Goal: Navigation & Orientation: Find specific page/section

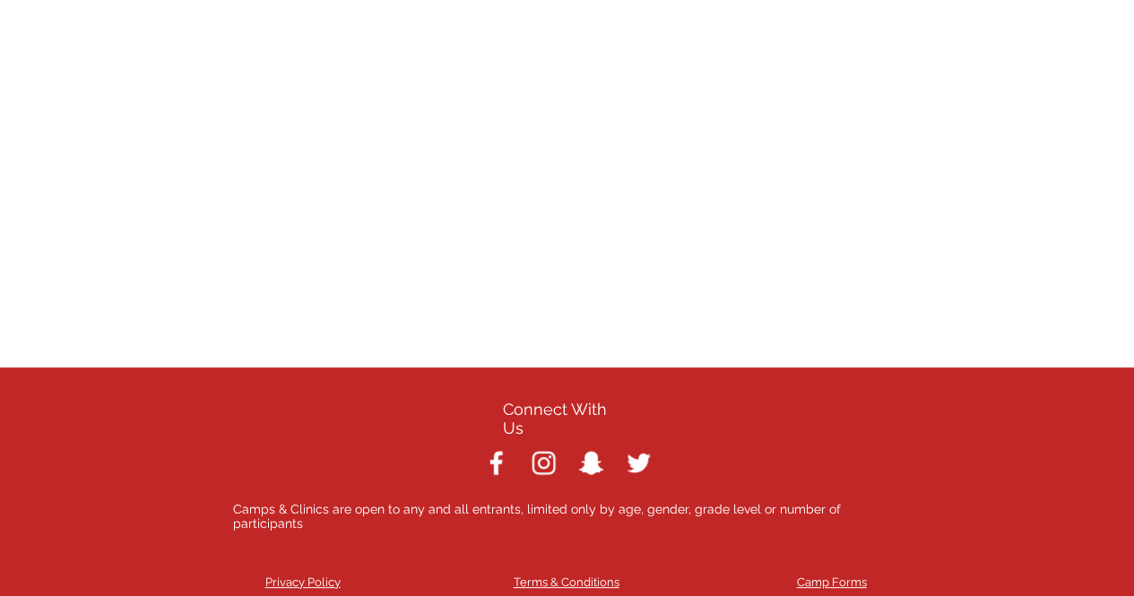
scroll to position [7550, 0]
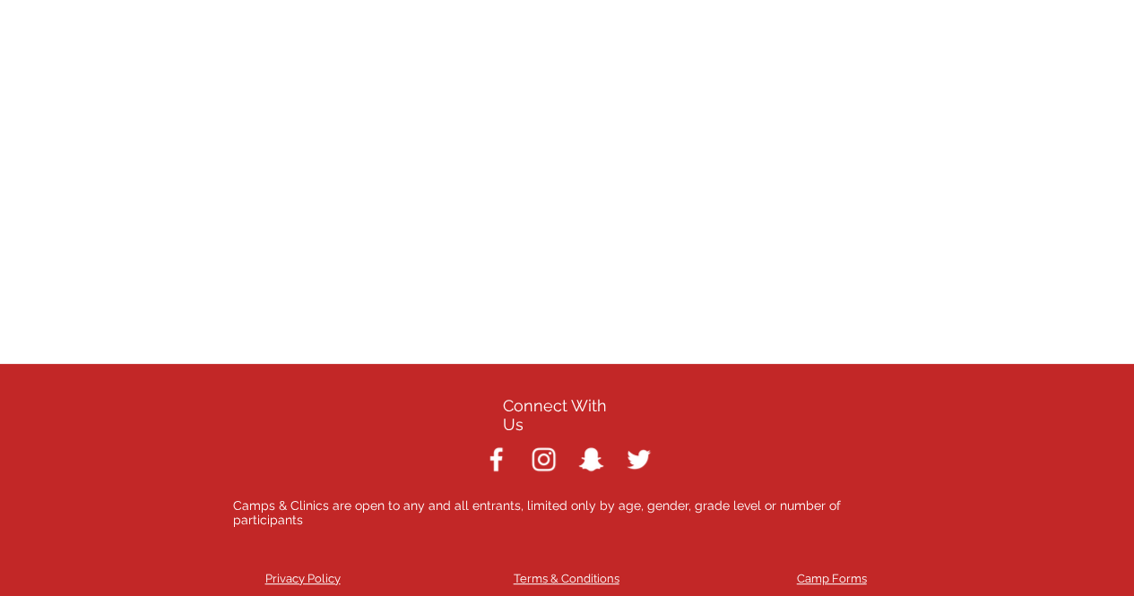
click at [823, 572] on span "Camp Forms" at bounding box center [832, 578] width 70 height 13
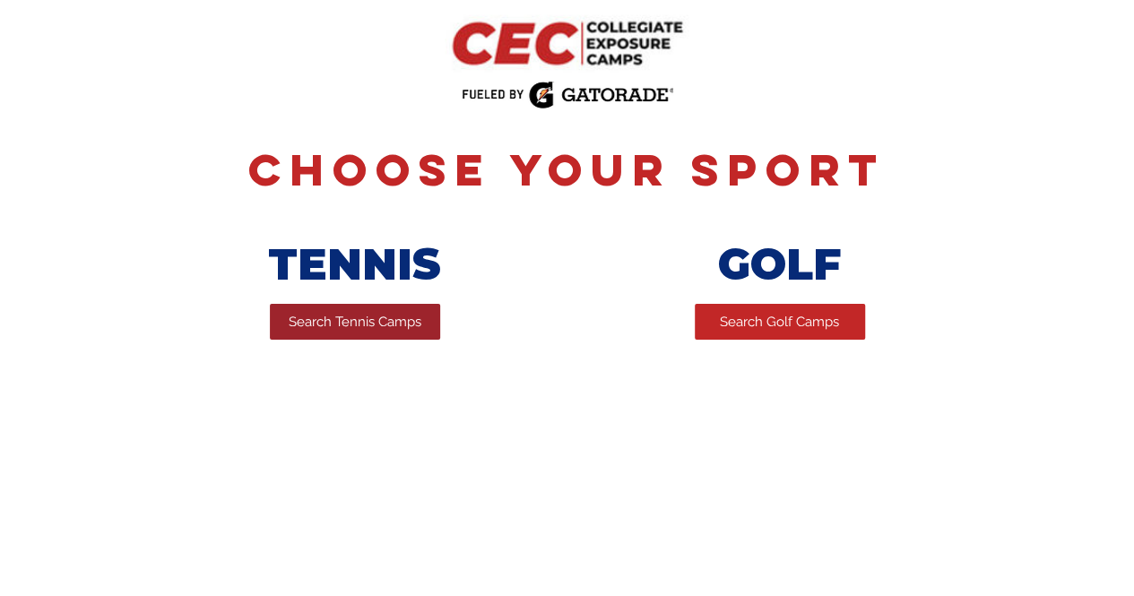
click at [319, 337] on link "Search Tennis Camps" at bounding box center [355, 322] width 170 height 36
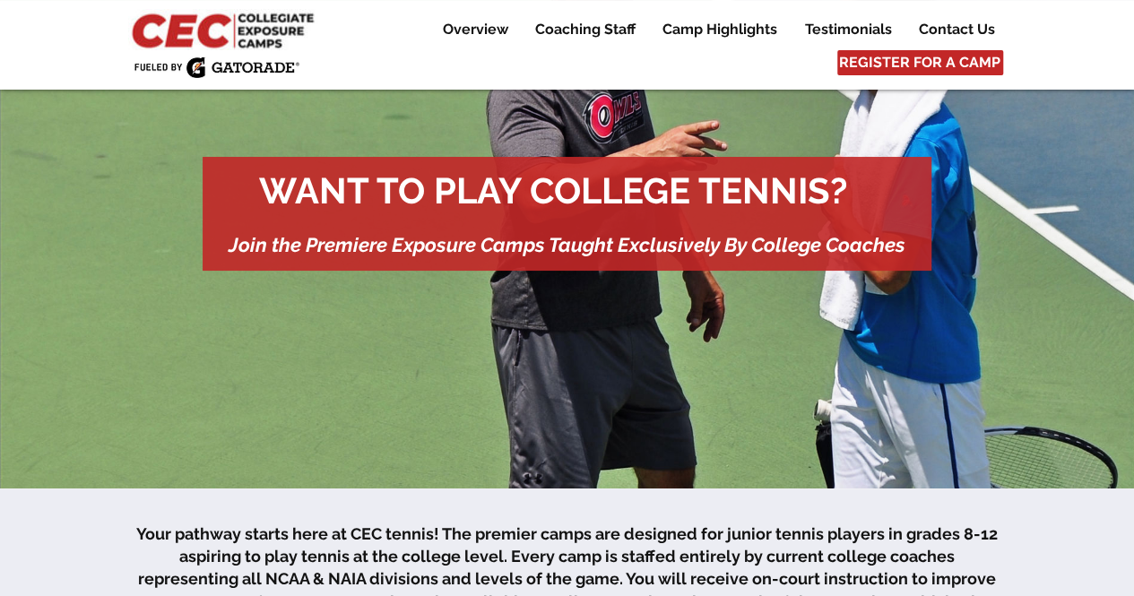
click at [957, 24] on p "Contact Us" at bounding box center [957, 30] width 94 height 22
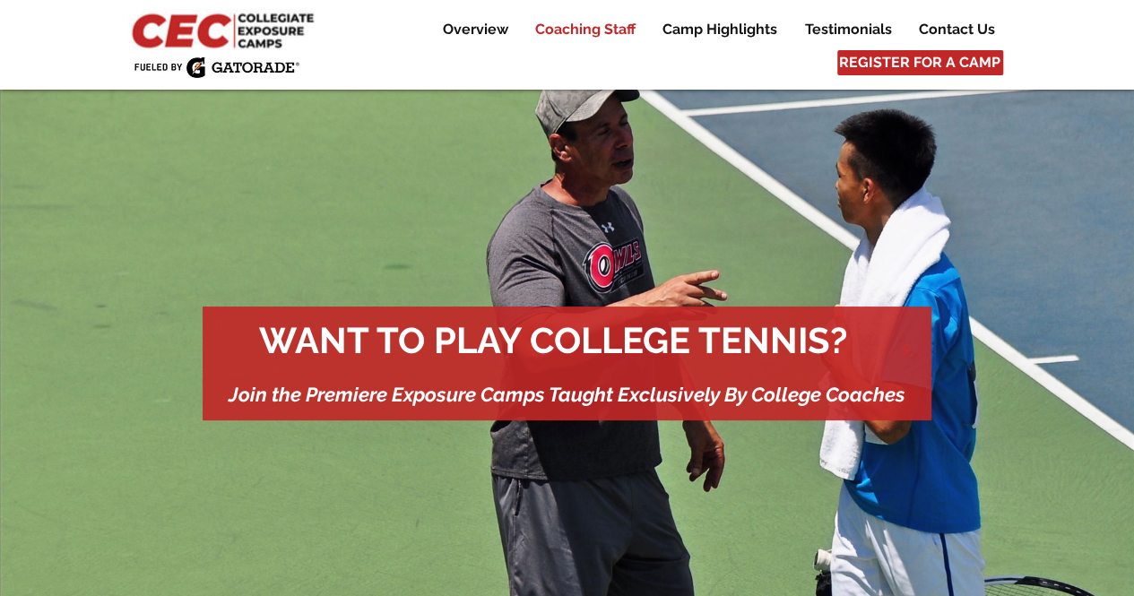
click at [561, 33] on p "Coaching Staff" at bounding box center [585, 30] width 118 height 22
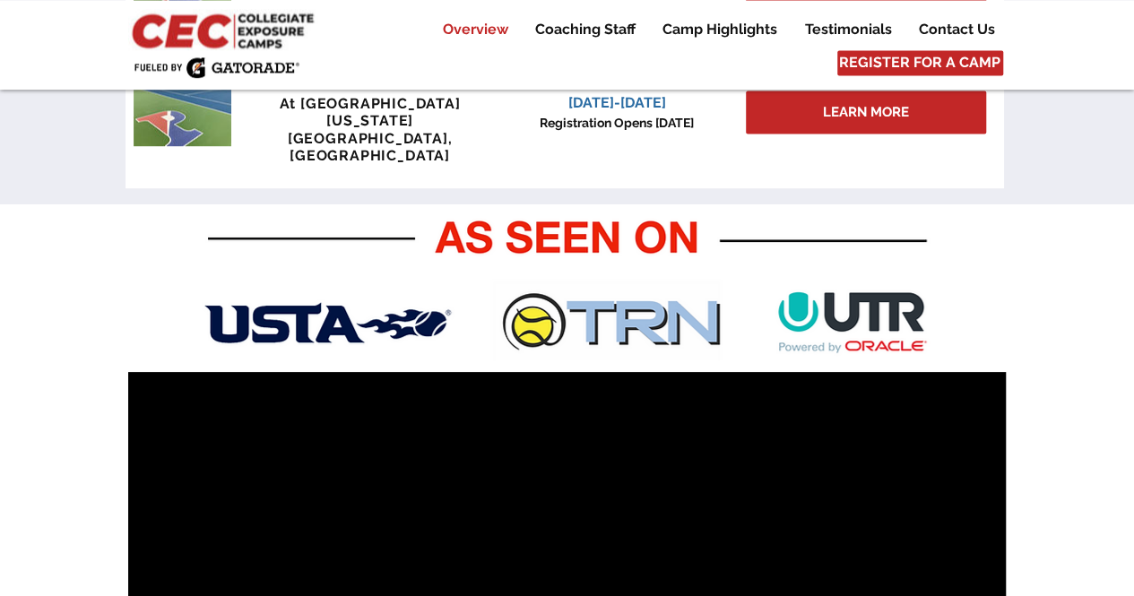
click at [470, 36] on p "Overview" at bounding box center [475, 30] width 83 height 22
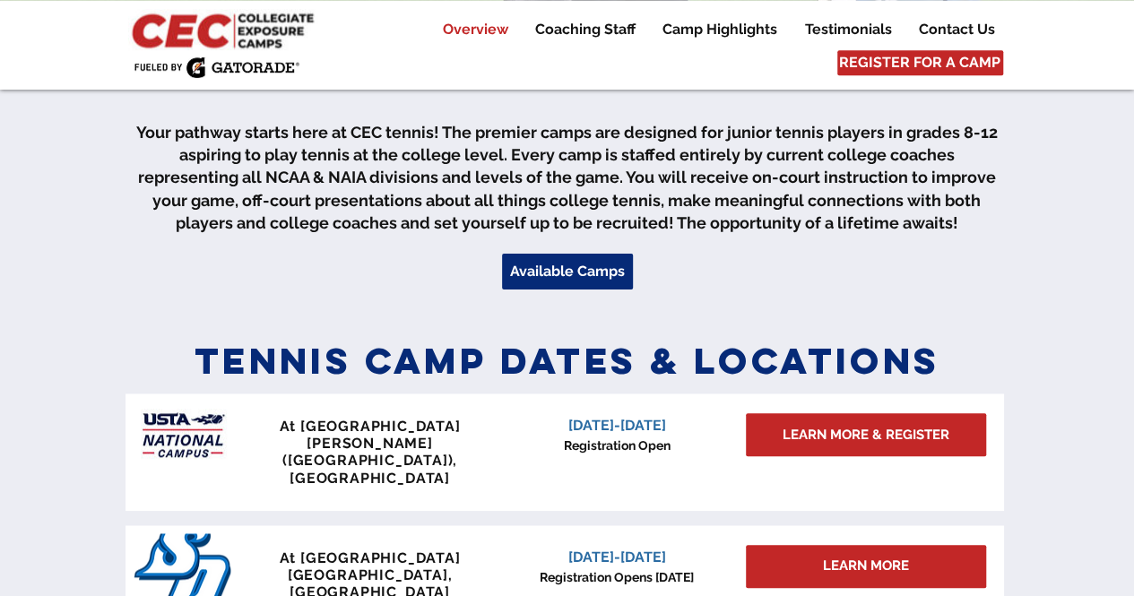
scroll to position [549, 0]
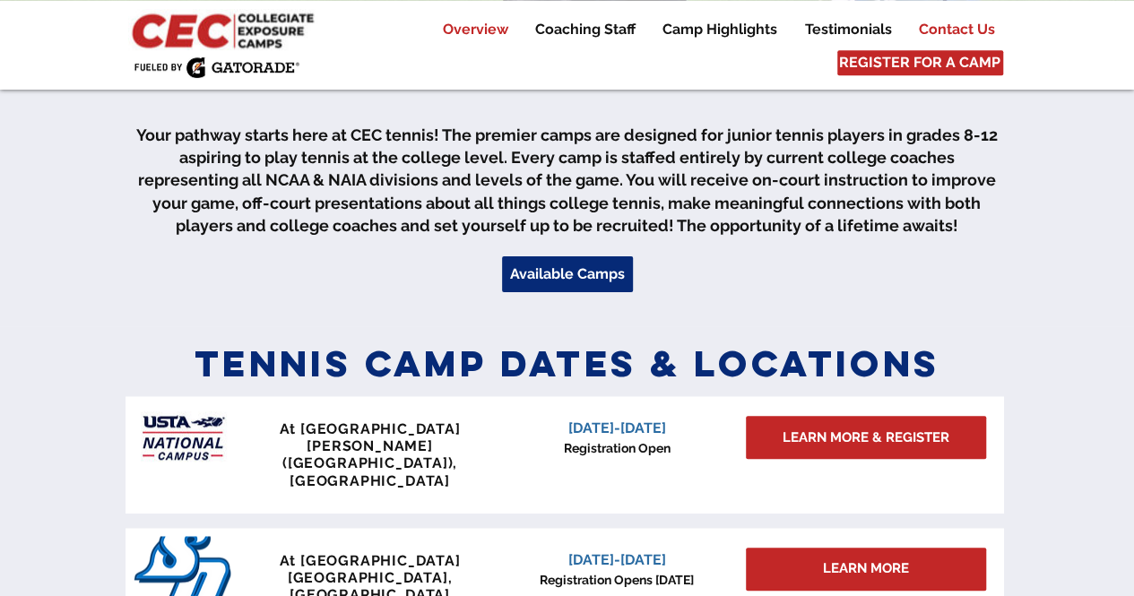
click at [960, 23] on p "Contact Us" at bounding box center [957, 30] width 94 height 22
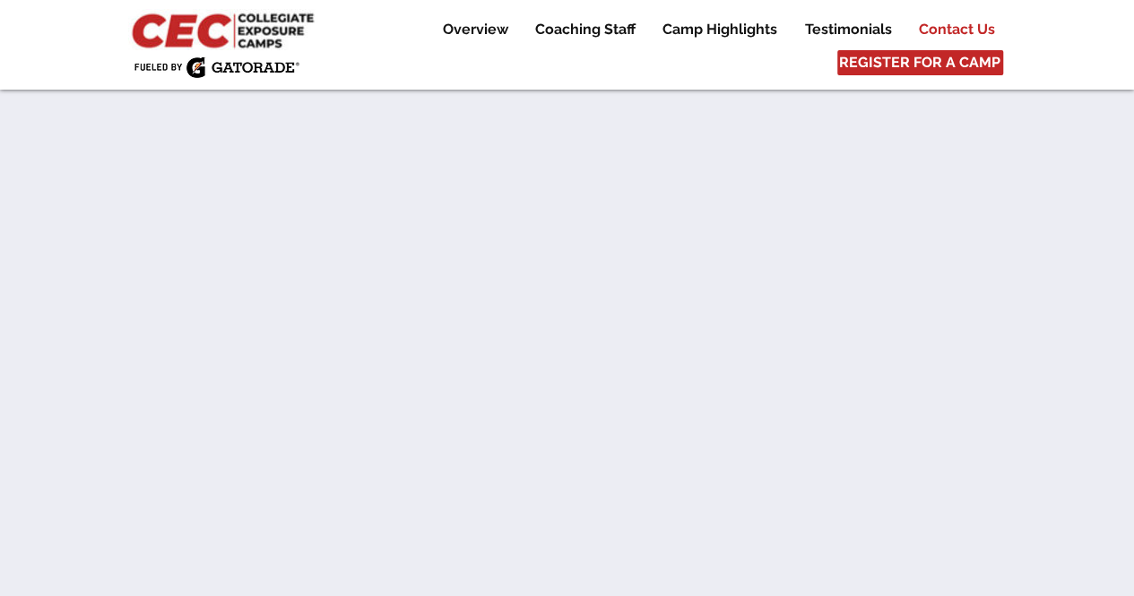
scroll to position [10026, 0]
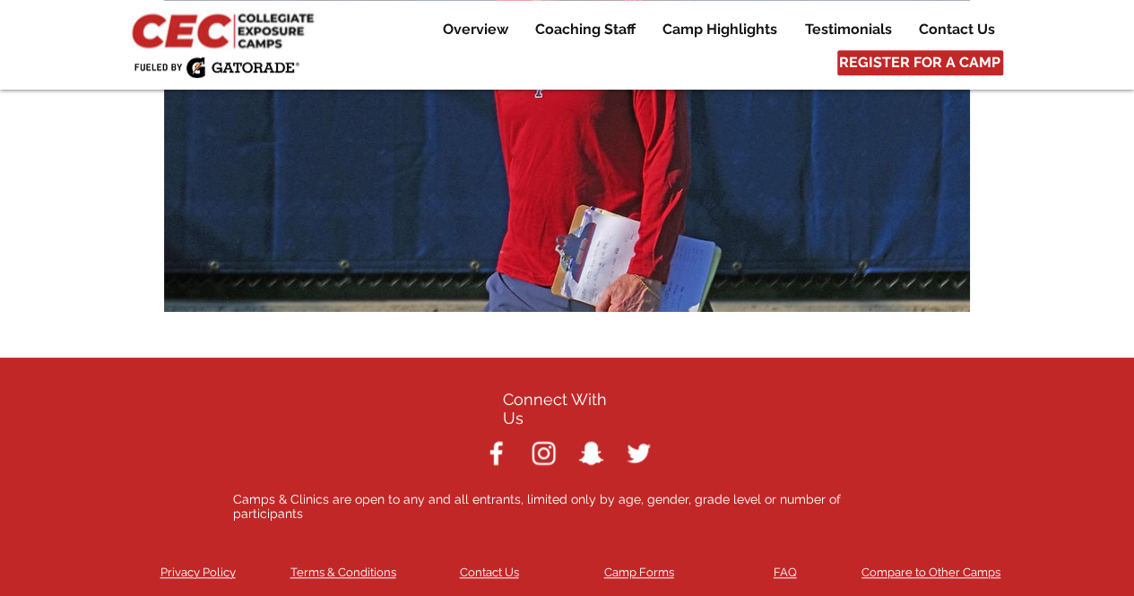
scroll to position [653, 0]
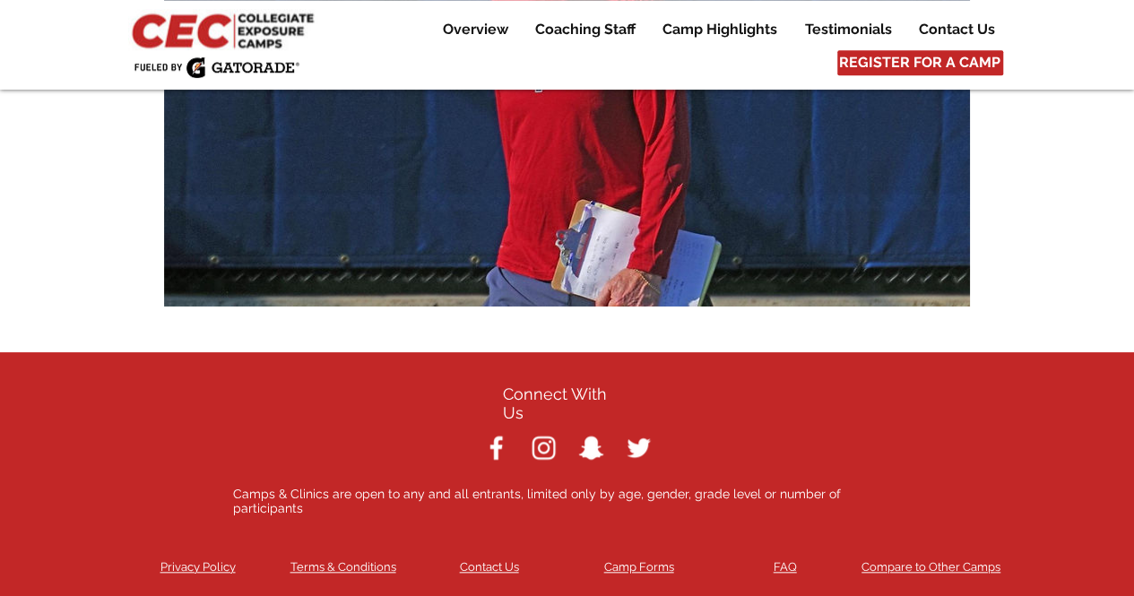
click at [789, 560] on span "FAQ" at bounding box center [785, 566] width 23 height 13
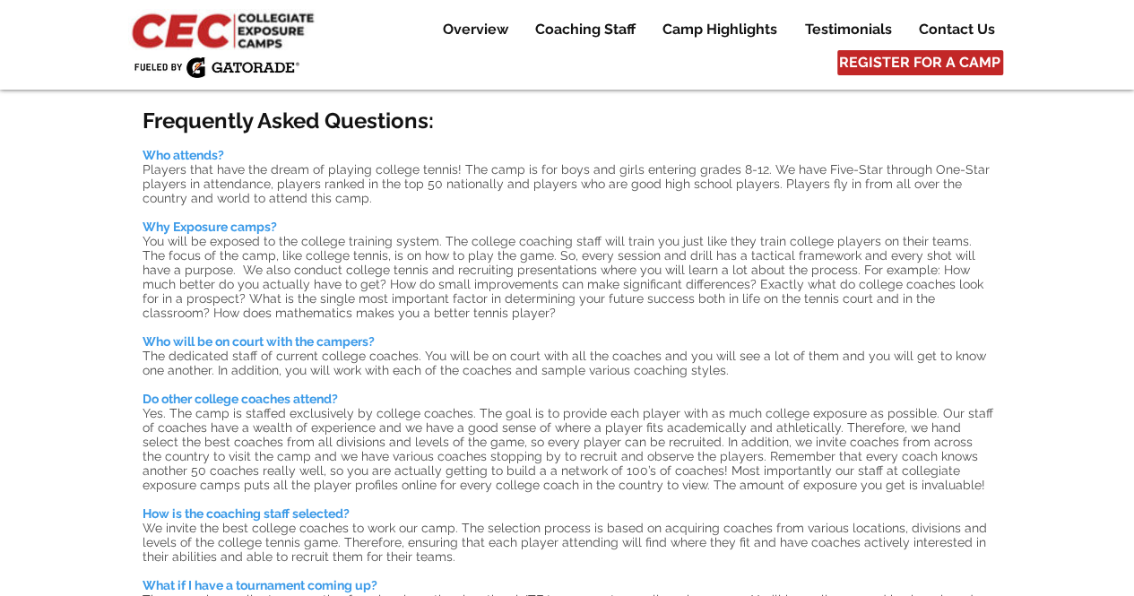
click at [939, 30] on p "Contact Us" at bounding box center [957, 30] width 94 height 22
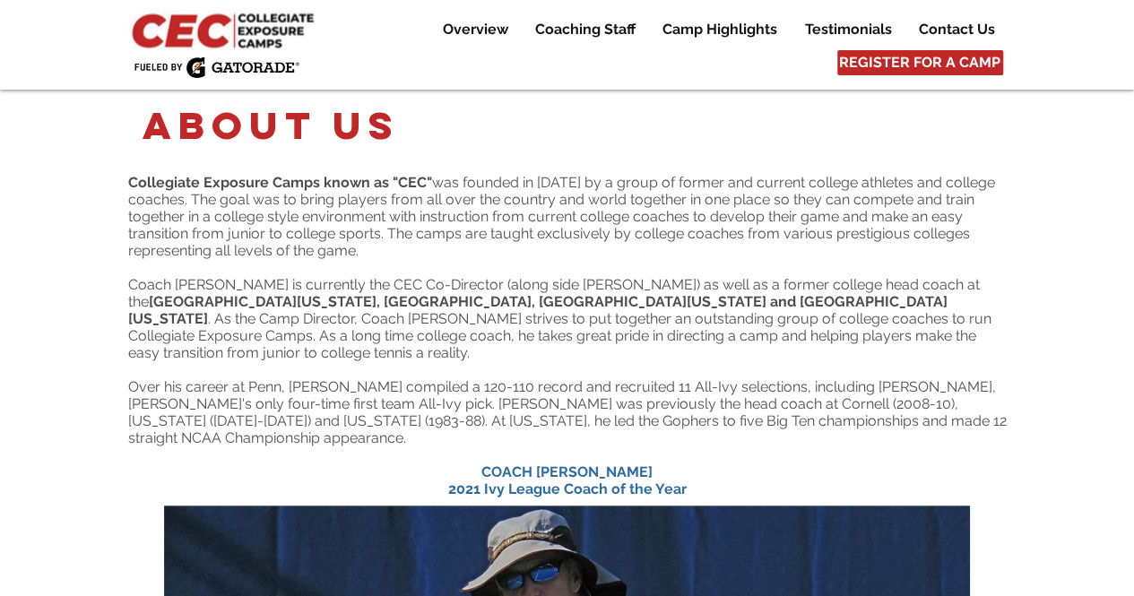
click at [965, 22] on p "Contact Us" at bounding box center [957, 30] width 94 height 22
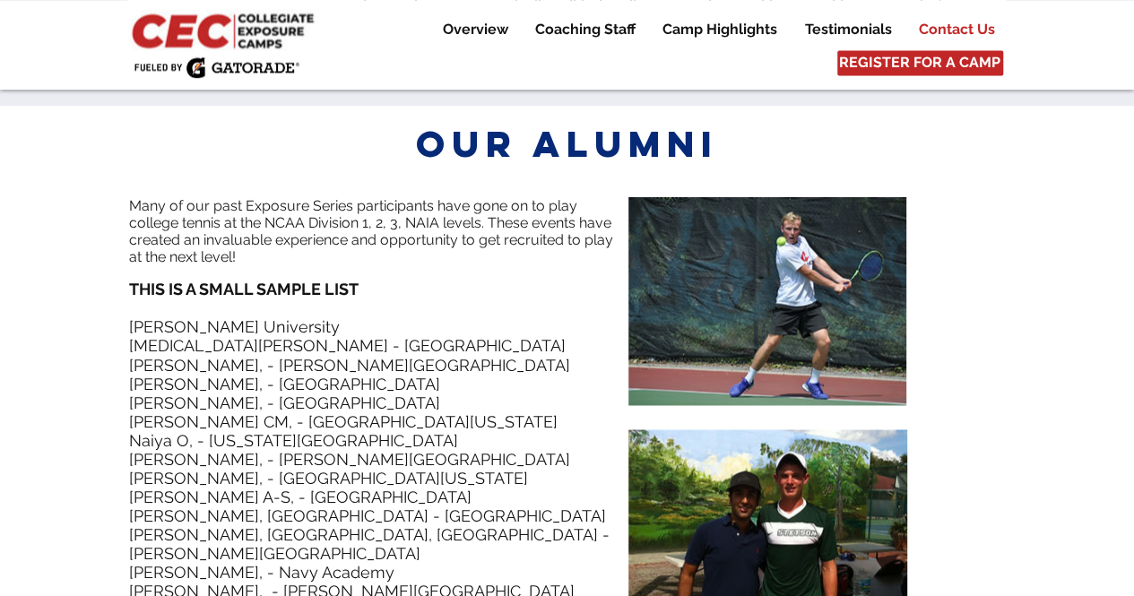
scroll to position [8133, 0]
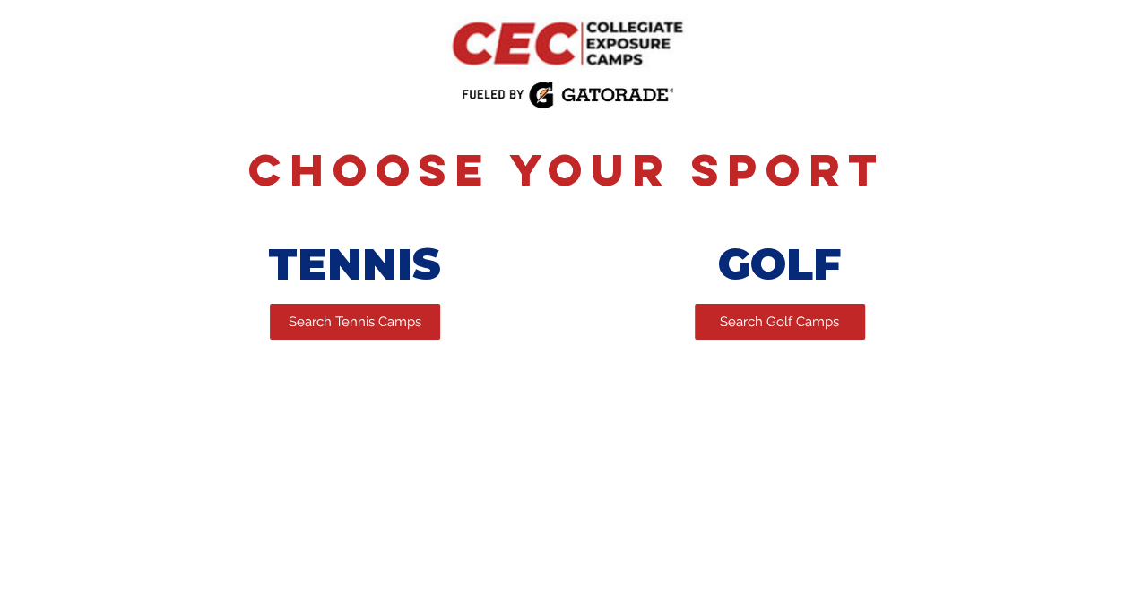
click at [177, 148] on h6 "Choose Your Sport" at bounding box center [567, 170] width 879 height 56
click at [739, 332] on span "Search Golf Camps" at bounding box center [779, 322] width 119 height 19
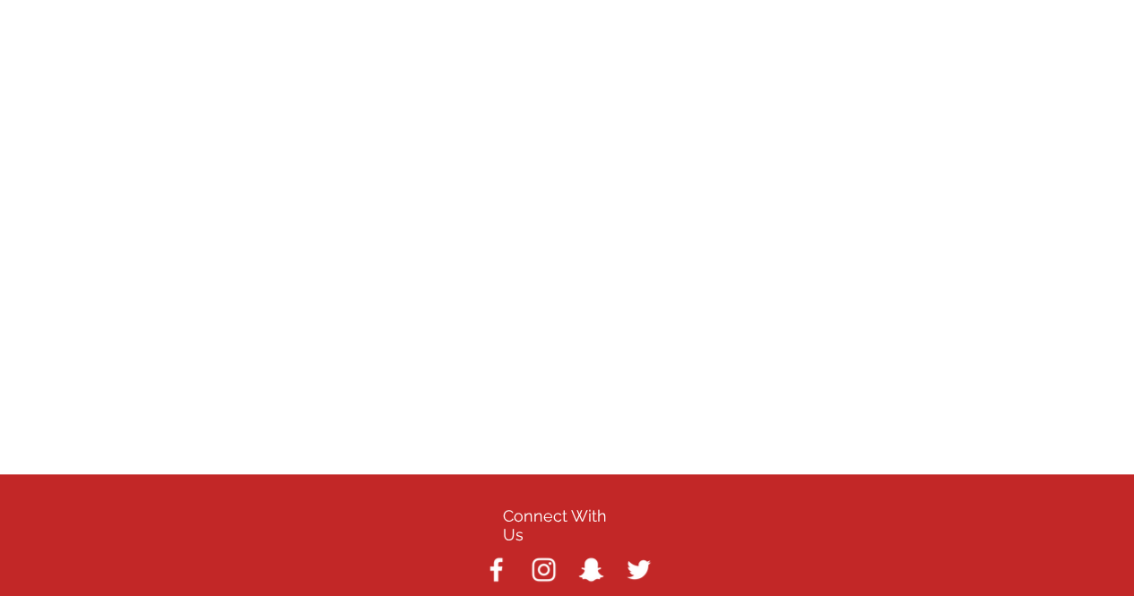
scroll to position [6496, 0]
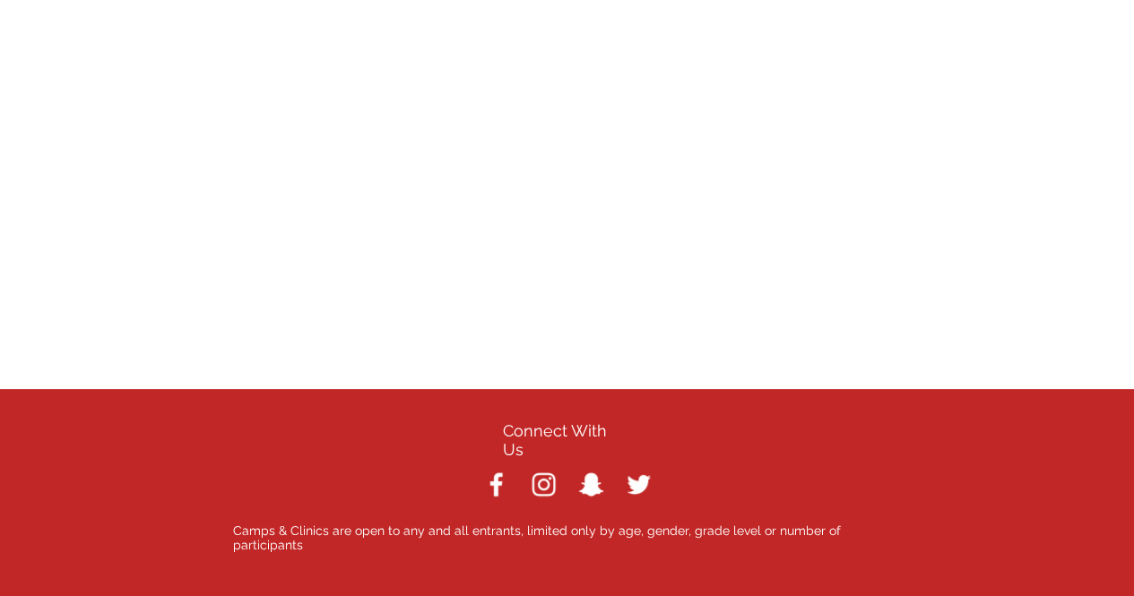
click at [533, 469] on img "White Instagram Icon" at bounding box center [543, 484] width 31 height 31
